Goal: Task Accomplishment & Management: Use online tool/utility

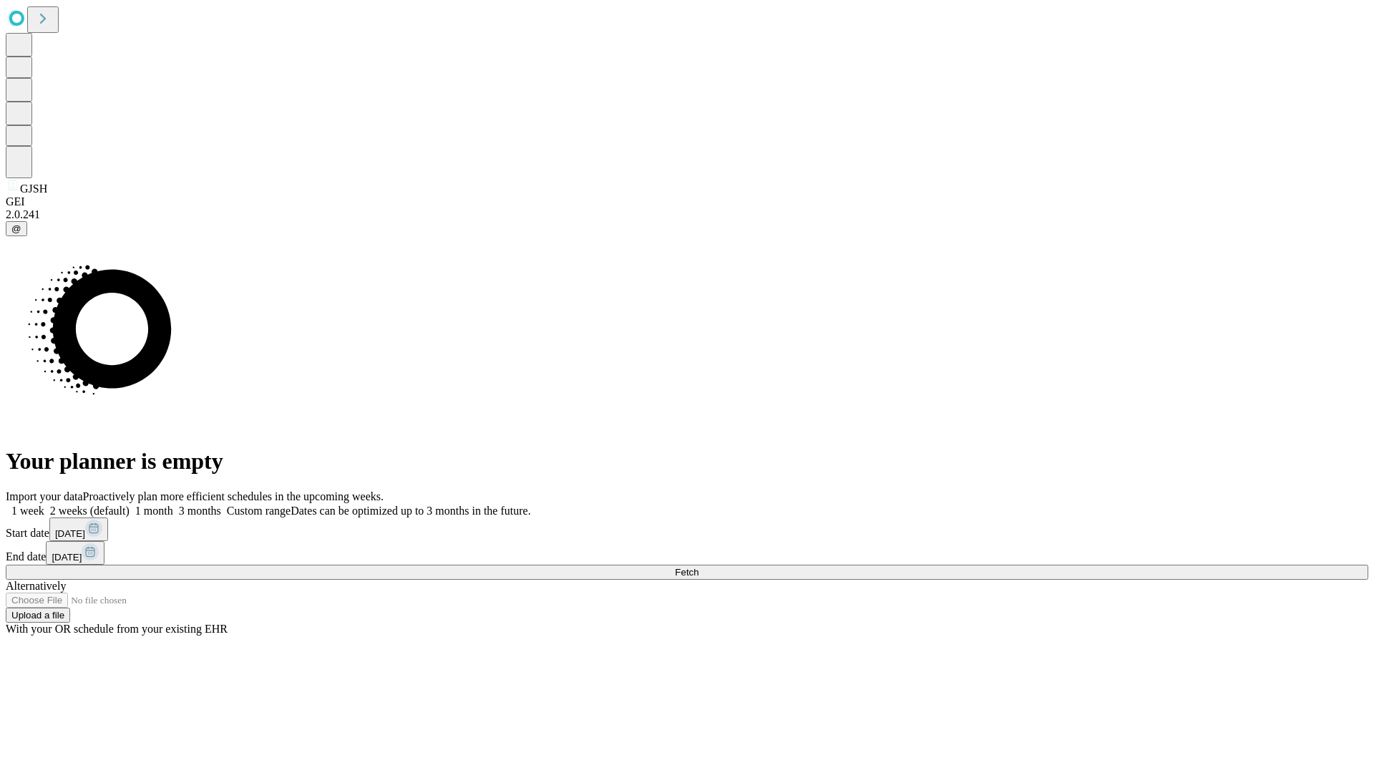
click at [698, 567] on span "Fetch" at bounding box center [687, 572] width 24 height 11
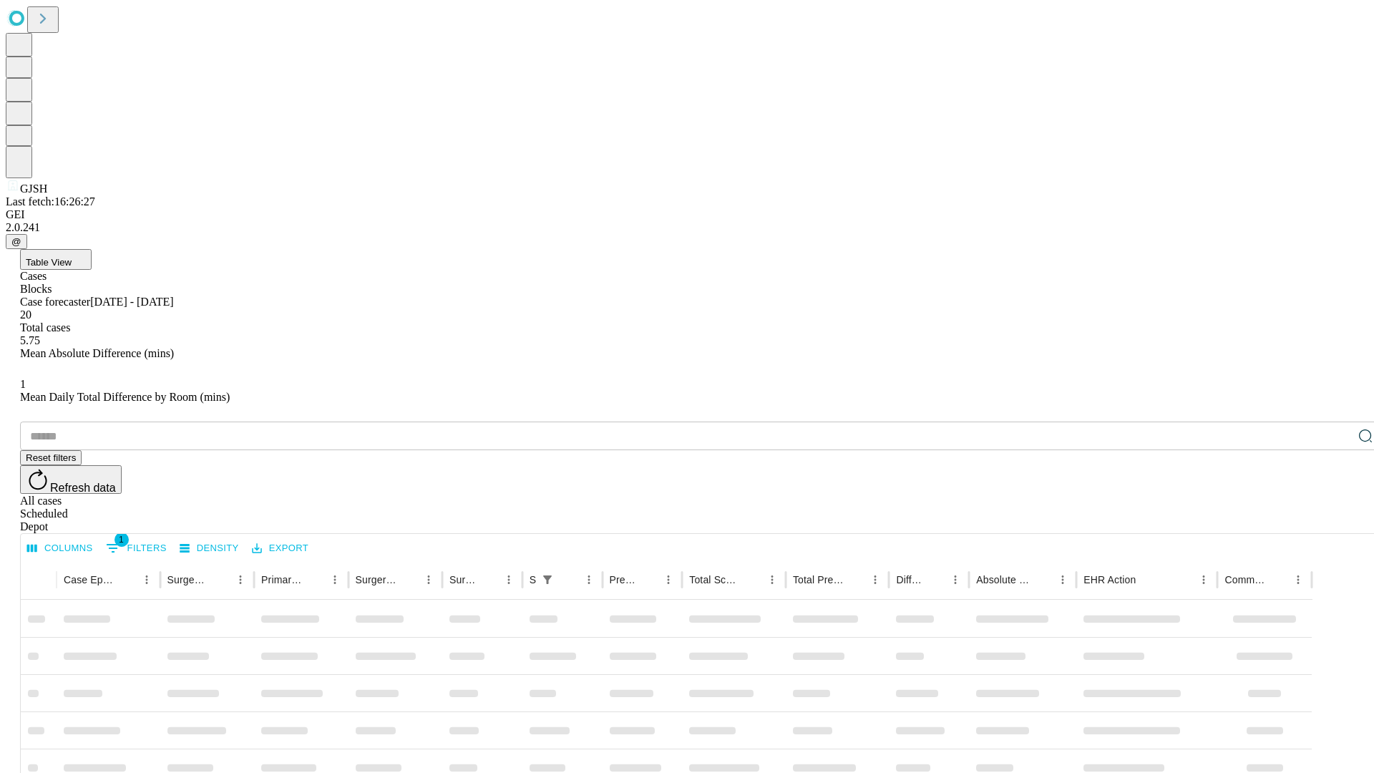
click at [1337, 520] on div "Depot" at bounding box center [701, 526] width 1363 height 13
